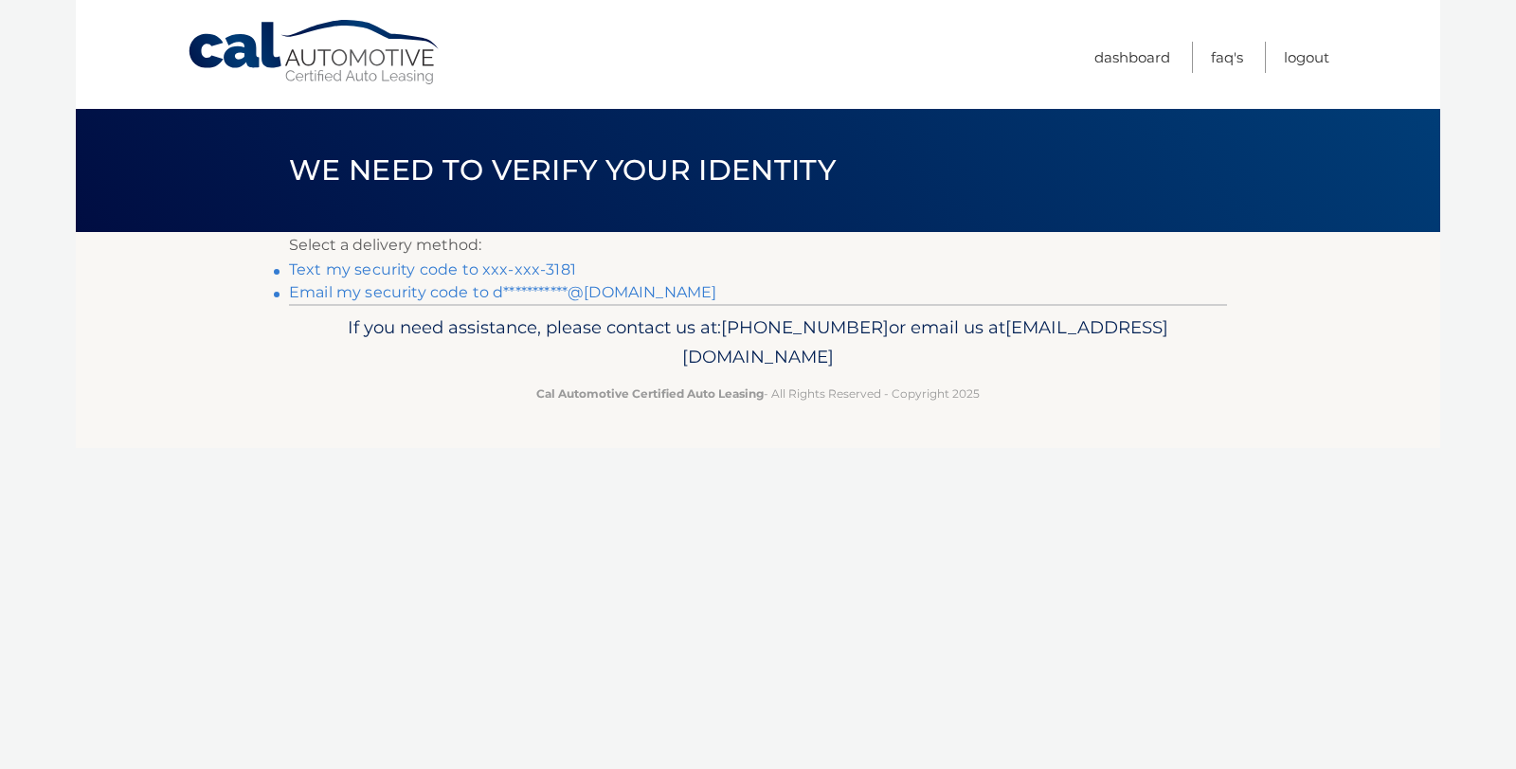
click at [475, 265] on link "Text my security code to xxx-xxx-3181" at bounding box center [432, 270] width 287 height 18
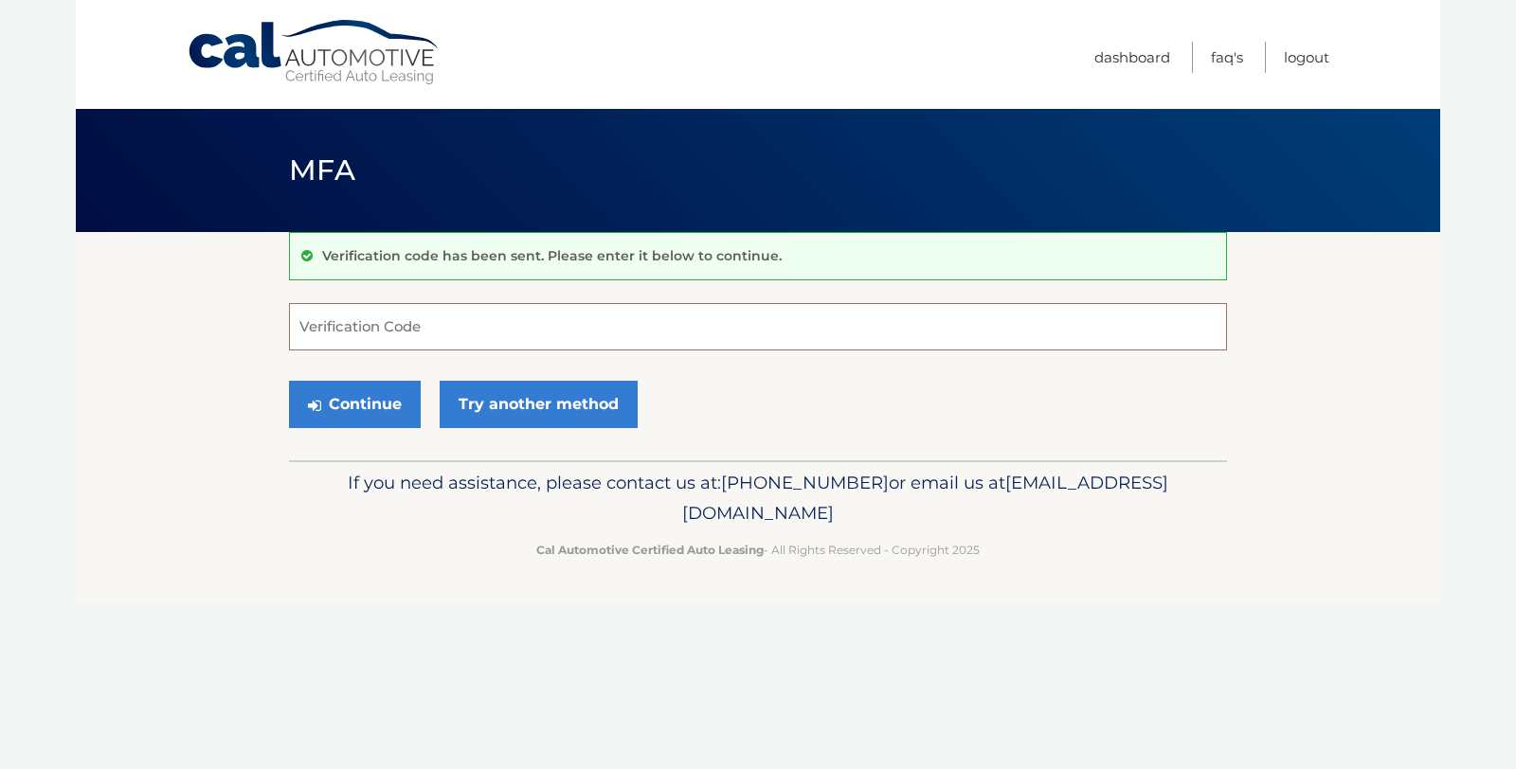
click at [529, 339] on input "Verification Code" at bounding box center [758, 326] width 938 height 47
type input "486643"
click at [369, 399] on button "Continue" at bounding box center [355, 404] width 132 height 47
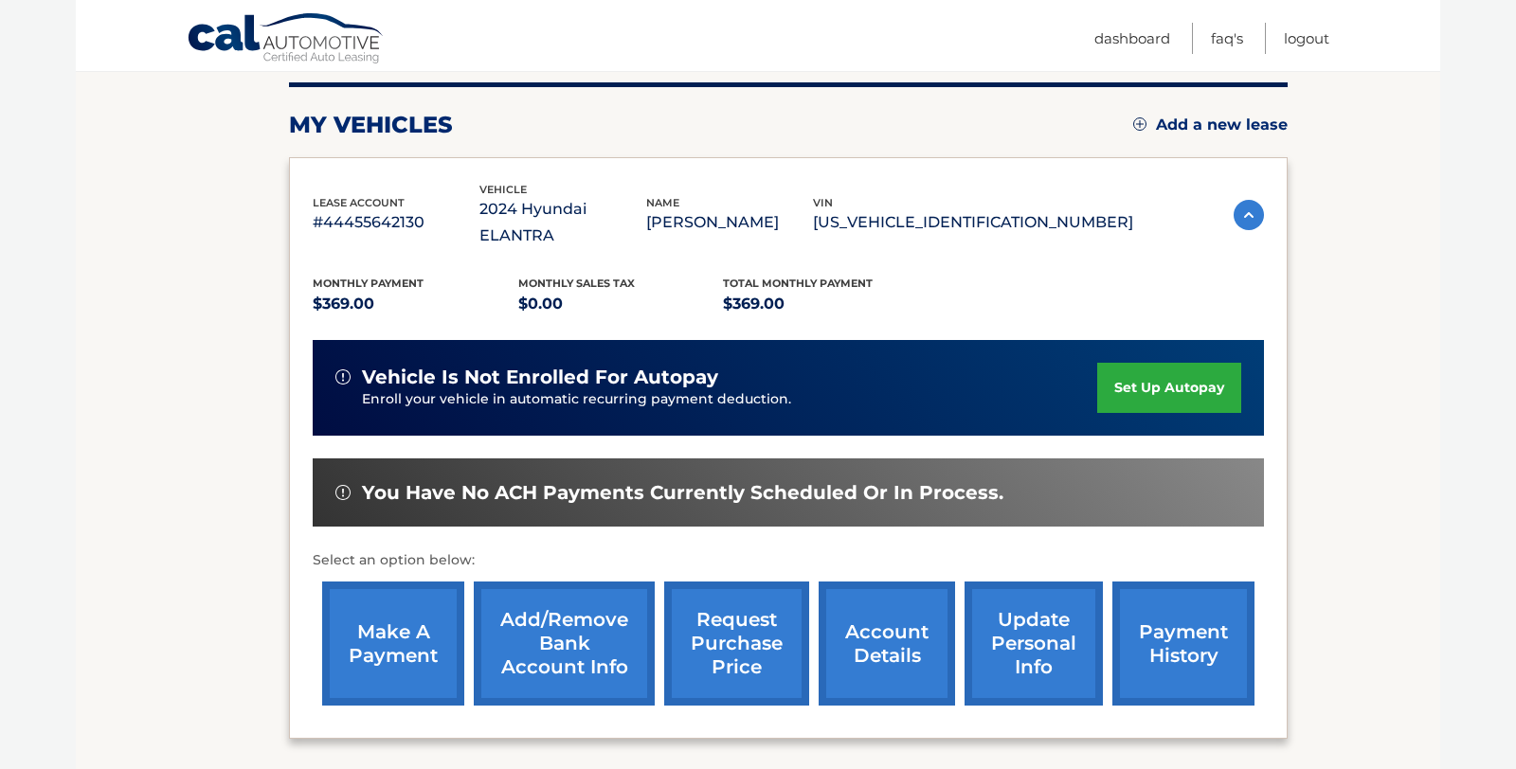
scroll to position [229, 0]
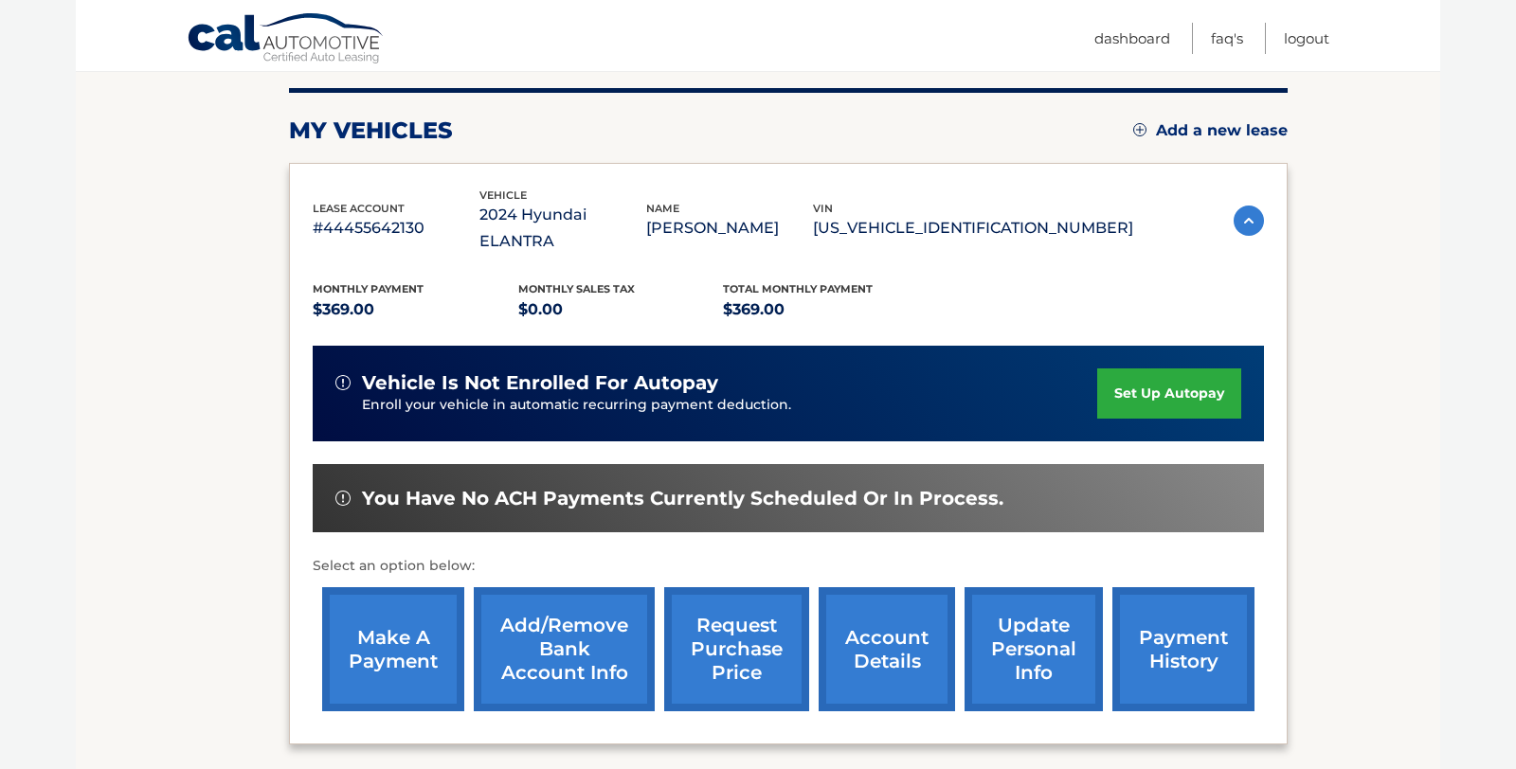
click at [371, 614] on link "make a payment" at bounding box center [393, 649] width 142 height 124
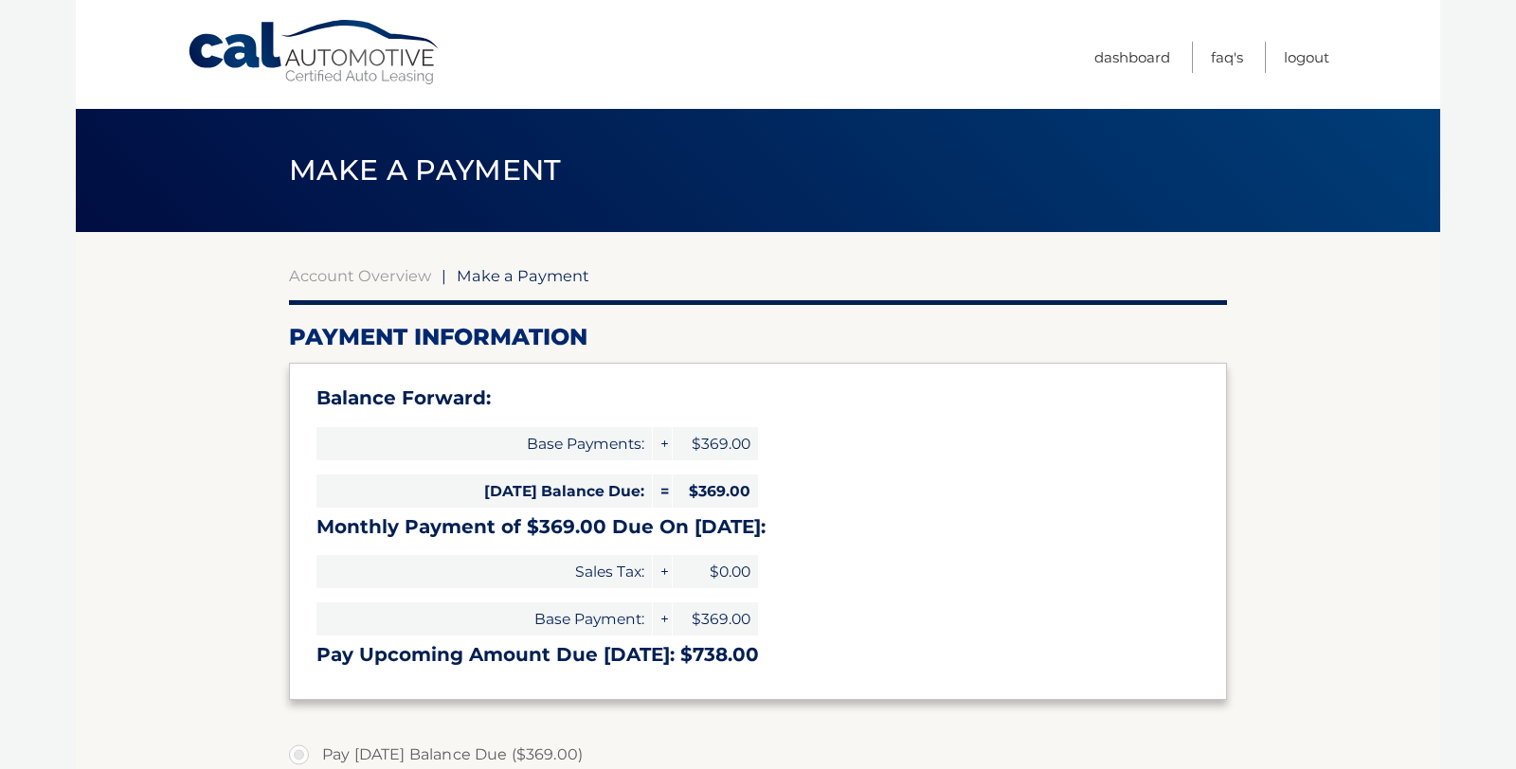
select select "NDMwYTRjOTgtMGJiYy00NDI4LTk2MmMtOGFhYTNhOGZhMjJj"
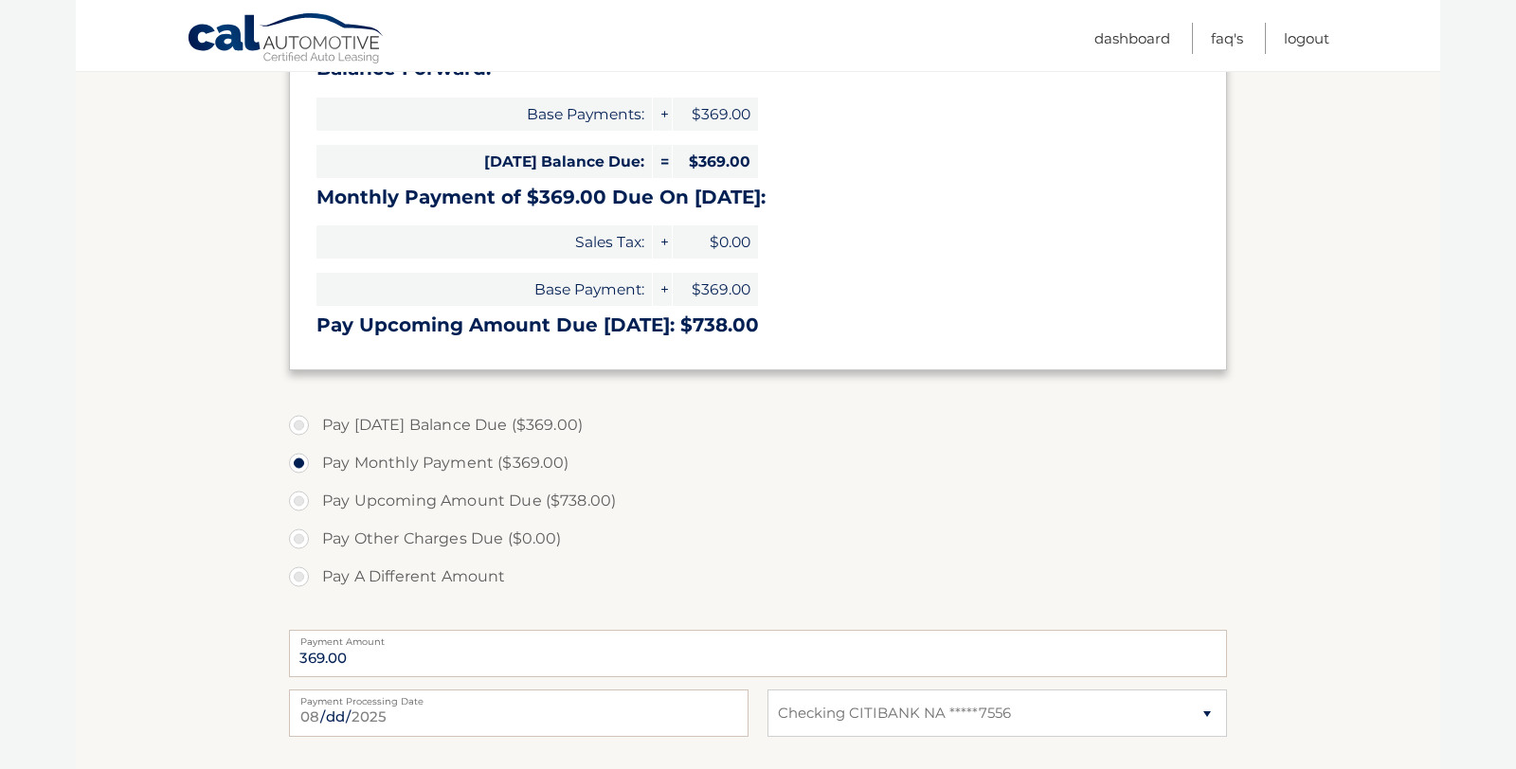
scroll to position [334, 0]
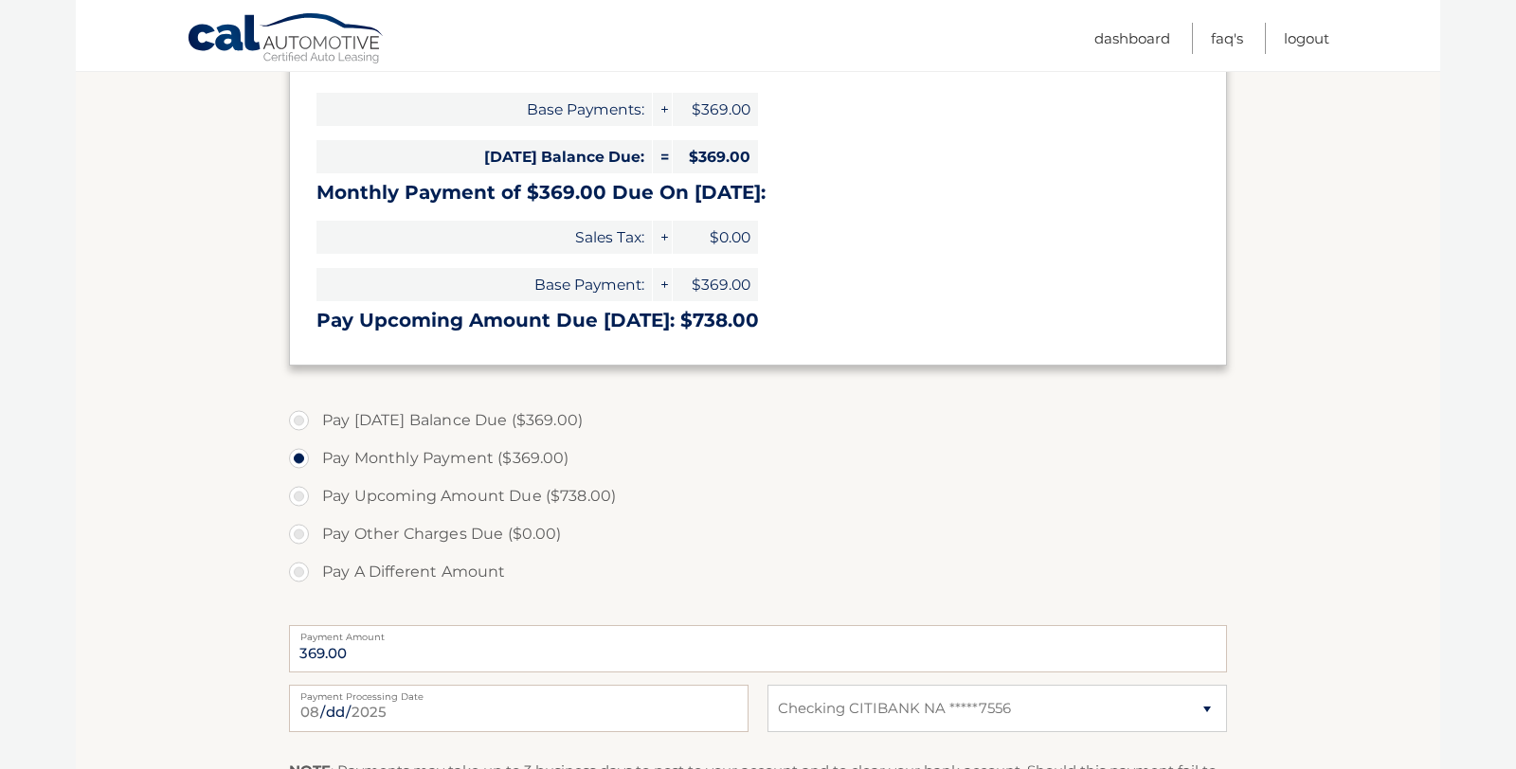
click at [298, 420] on label "Pay Today's Balance Due ($369.00)" at bounding box center [758, 421] width 938 height 38
click at [298, 420] on input "Pay Today's Balance Due ($369.00)" at bounding box center [306, 417] width 19 height 30
radio input "true"
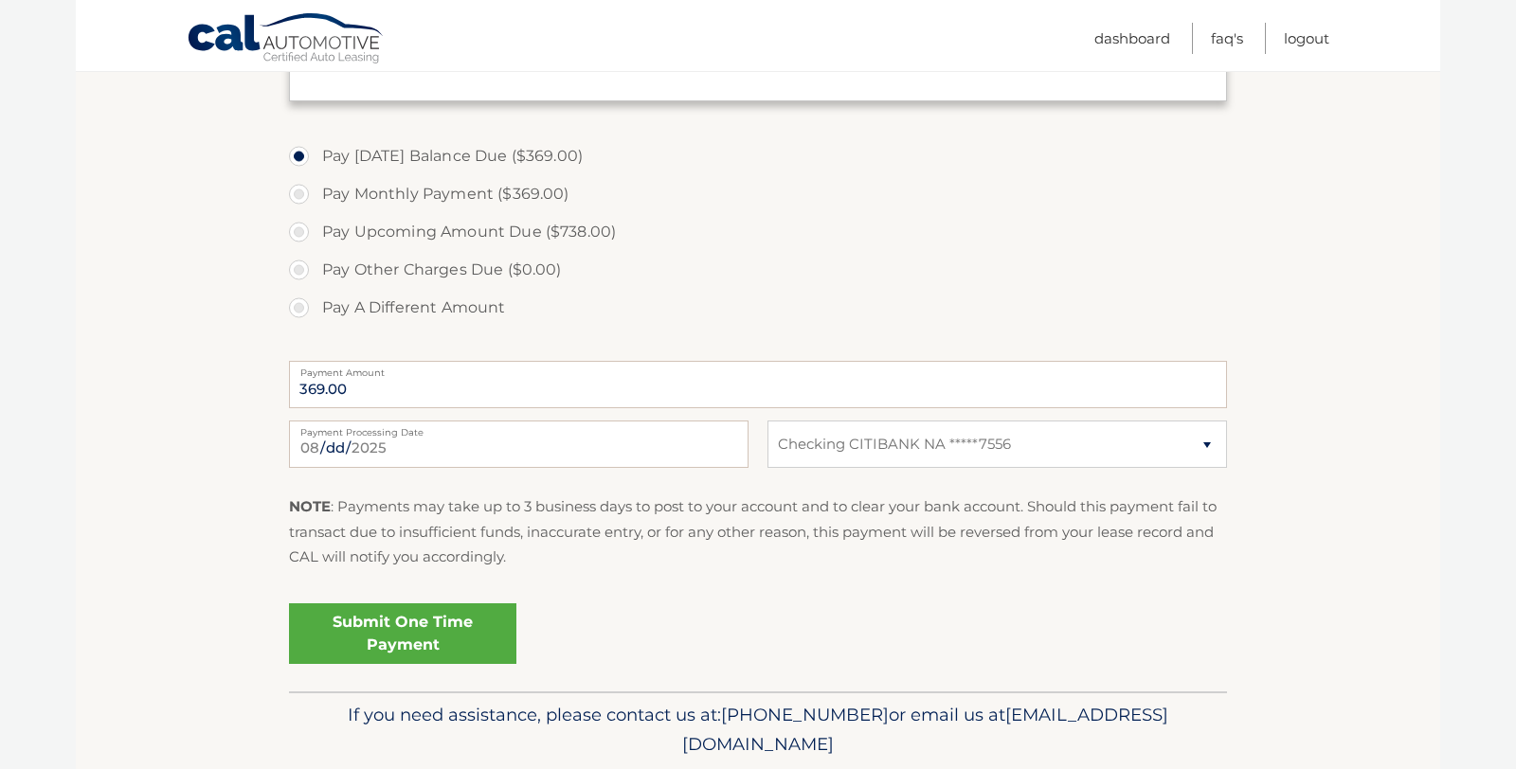
scroll to position [622, 0]
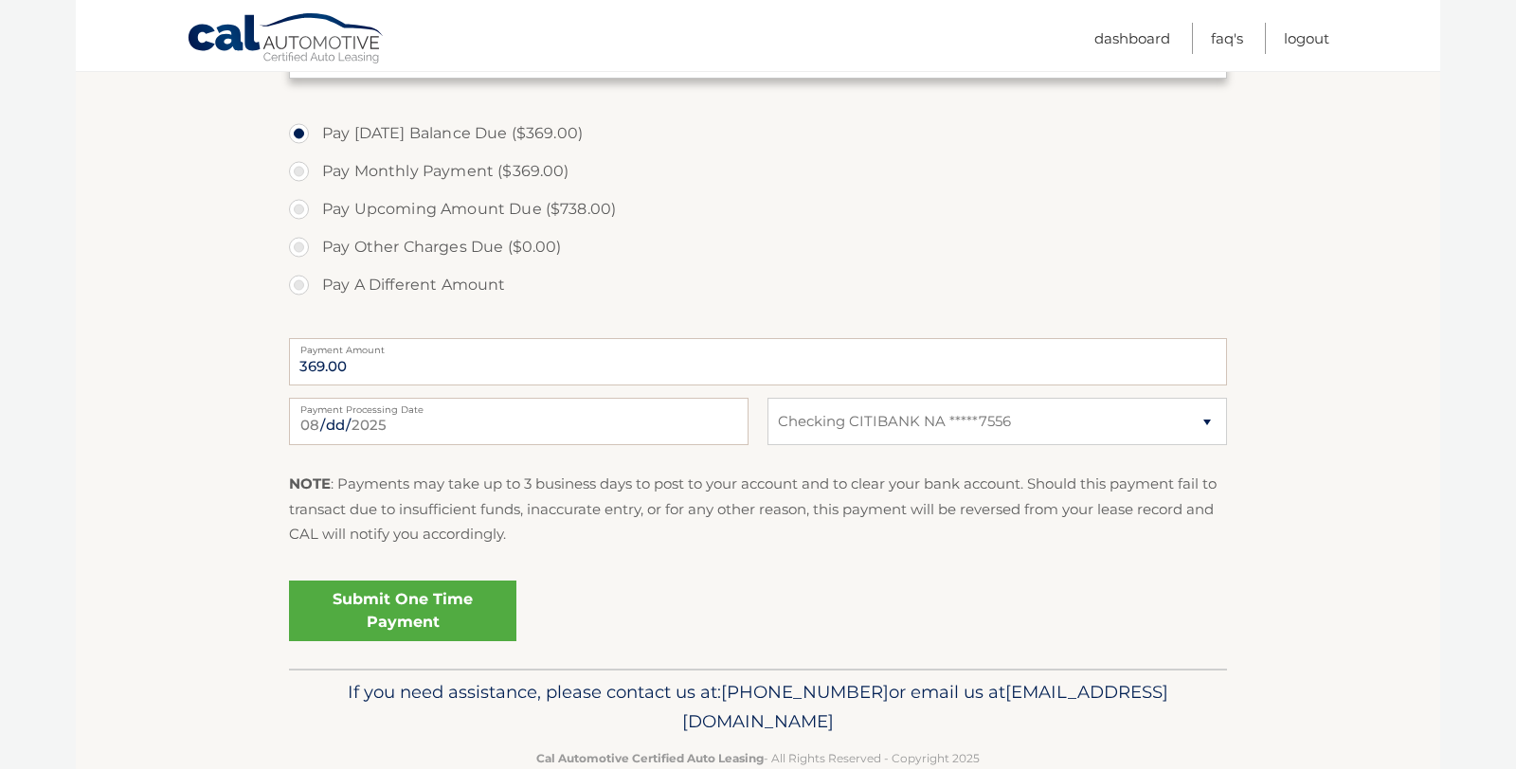
click at [423, 621] on link "Submit One Time Payment" at bounding box center [402, 611] width 227 height 61
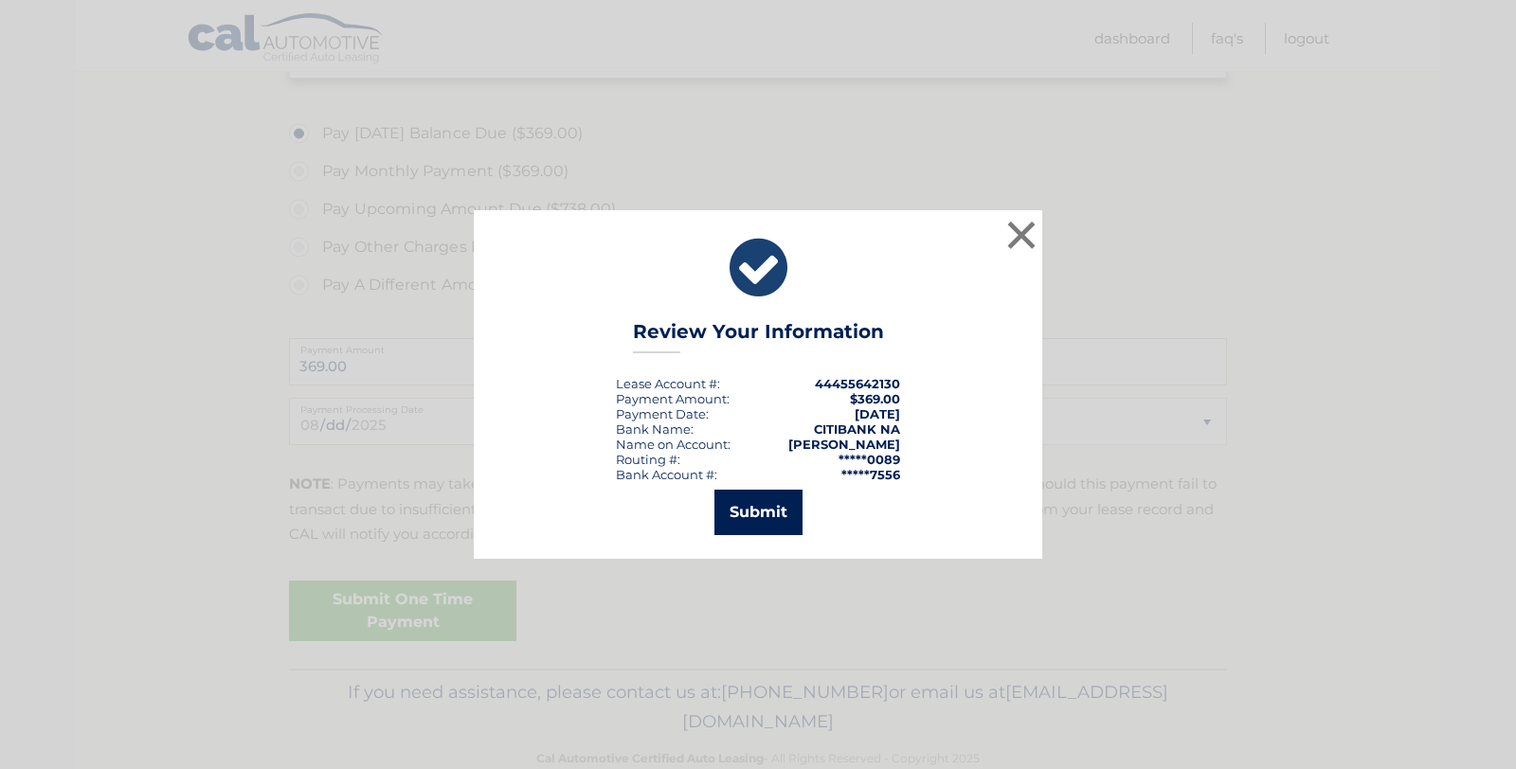
click at [770, 515] on button "Submit" at bounding box center [758, 512] width 88 height 45
